Goal: Information Seeking & Learning: Understand process/instructions

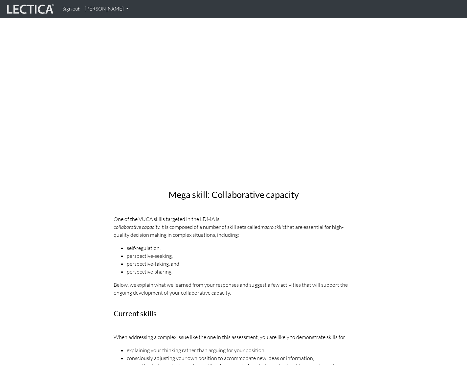
scroll to position [626, 0]
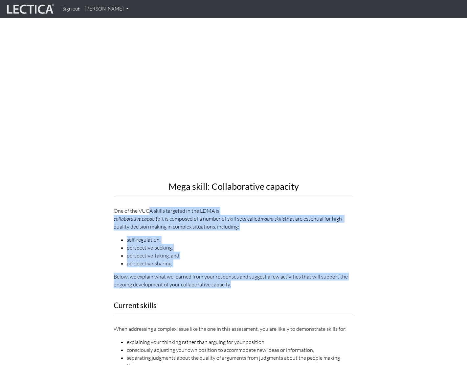
drag, startPoint x: 149, startPoint y: 202, endPoint x: 209, endPoint y: 273, distance: 93.5
click at [209, 273] on div "Mega skill: Collaborative capacity One of the VUCA skills targeted in the LDMA …" at bounding box center [234, 147] width 250 height 292
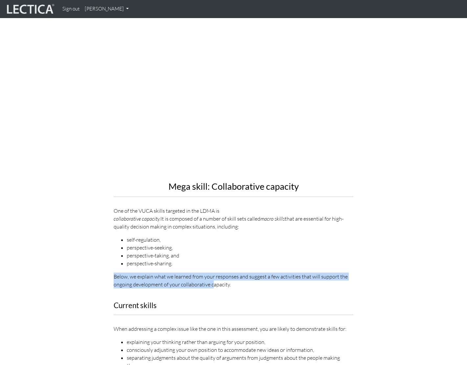
drag, startPoint x: 213, startPoint y: 271, endPoint x: 176, endPoint y: 255, distance: 40.2
click at [176, 255] on div "Mega skill: Collaborative capacity One of the VUCA skills targeted in the LDMA …" at bounding box center [234, 152] width 240 height 271
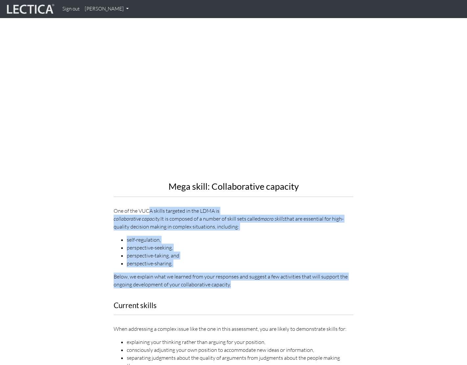
drag, startPoint x: 192, startPoint y: 276, endPoint x: 147, endPoint y: 205, distance: 84.4
click at [147, 205] on div "Mega skill: Collaborative capacity One of the VUCA skills targeted in the LDMA …" at bounding box center [234, 147] width 250 height 292
click at [147, 207] on p "One of the VUCA skills targeted in the LDMA is collaborative capacity. It is co…" at bounding box center [234, 219] width 240 height 24
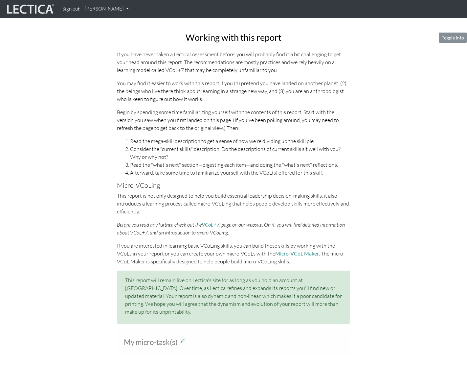
scroll to position [223, 0]
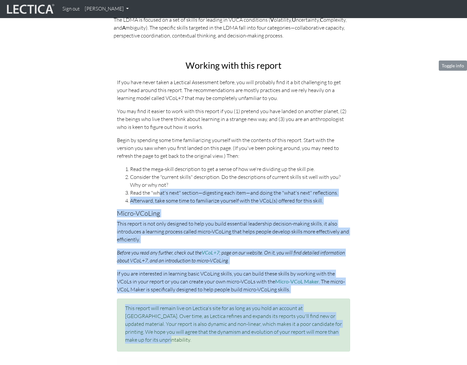
drag, startPoint x: 241, startPoint y: 336, endPoint x: 160, endPoint y: 194, distance: 163.4
click at [160, 194] on div "Working with this report If you have never taken a Lectical Assessment before, …" at bounding box center [233, 205] width 243 height 291
click at [173, 195] on li "Read the "what's next" section—digesting each item—and doing the "what's next" …" at bounding box center [240, 193] width 220 height 8
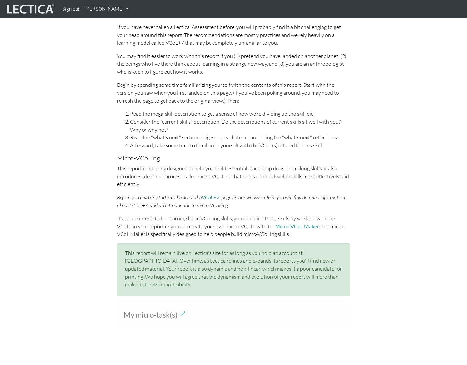
scroll to position [344, 0]
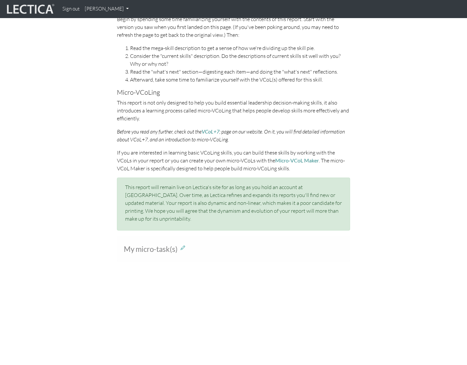
click at [178, 245] on span "My micro-task(s)" at bounding box center [151, 249] width 54 height 9
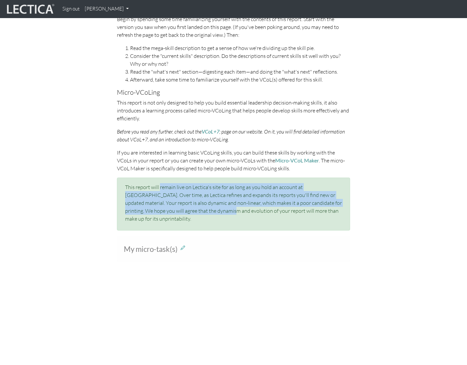
drag, startPoint x: 159, startPoint y: 184, endPoint x: 187, endPoint y: 211, distance: 38.1
click at [187, 211] on p "This report will remain live on Lectica's site for as long as you hold an accou…" at bounding box center [233, 202] width 217 height 39
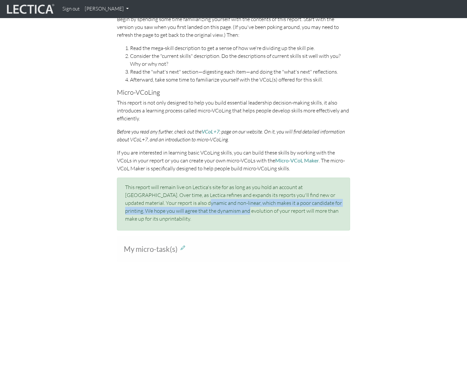
drag, startPoint x: 197, startPoint y: 212, endPoint x: 163, endPoint y: 199, distance: 35.9
click at [163, 199] on p "This report will remain live on Lectica's site for as long as you hold an accou…" at bounding box center [233, 202] width 217 height 39
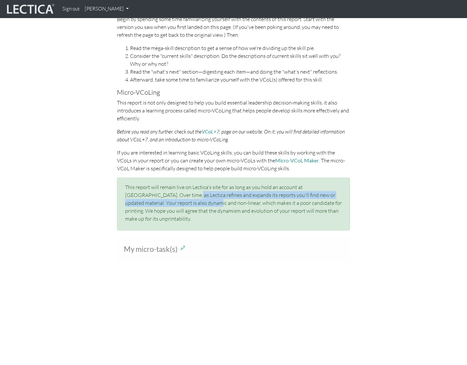
drag, startPoint x: 156, startPoint y: 198, endPoint x: 183, endPoint y: 214, distance: 31.7
click at [183, 212] on p "This report will remain live on Lectica's site for as long as you hold an accou…" at bounding box center [233, 202] width 217 height 39
click at [183, 214] on p "This report will remain live on Lectica's site for as long as you hold an accou…" at bounding box center [233, 202] width 217 height 39
click at [173, 245] on span "My micro-task(s)" at bounding box center [151, 249] width 54 height 9
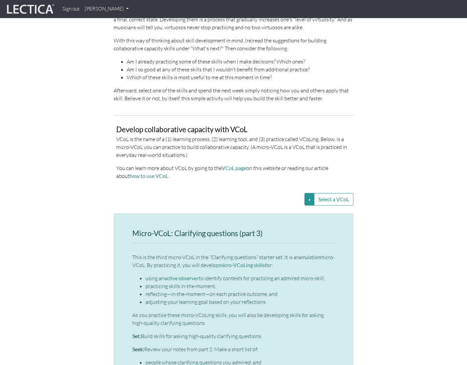
scroll to position [1264, 0]
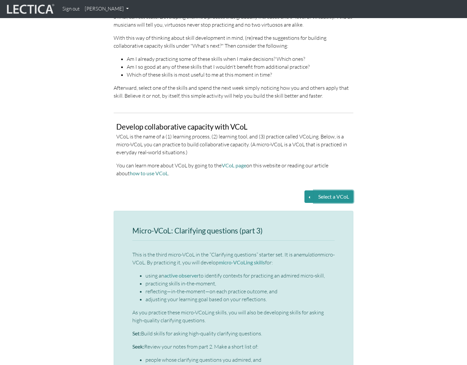
click at [328, 190] on button "Select a VCoL" at bounding box center [333, 196] width 39 height 12
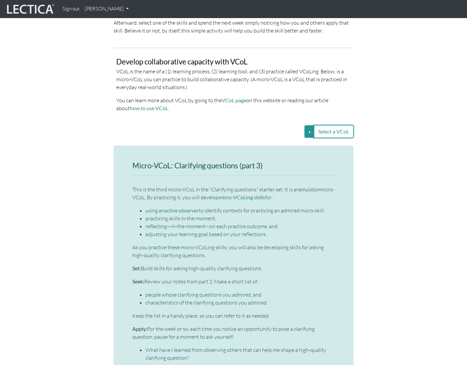
scroll to position [1336, 0]
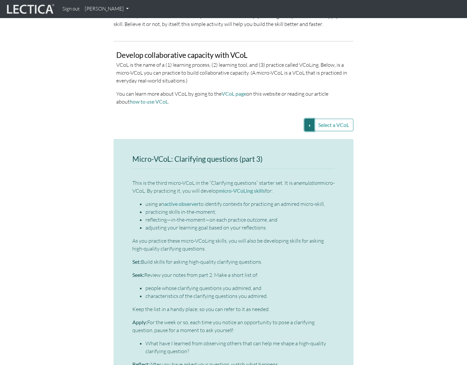
click at [309, 119] on button "Select a VCoL" at bounding box center [310, 125] width 10 height 12
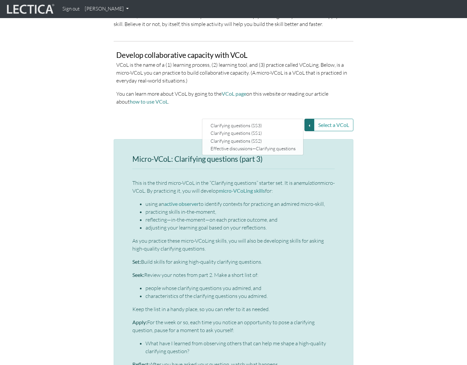
click at [367, 160] on div "Micro-VCoL: Clarifying questions (part 3) This is the third micro-VCoL in the “…" at bounding box center [233, 306] width 375 height 335
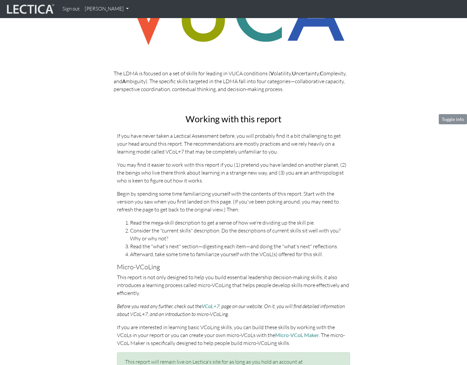
scroll to position [0, 0]
